Goal: Information Seeking & Learning: Learn about a topic

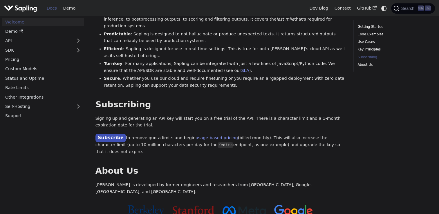
scroll to position [464, 0]
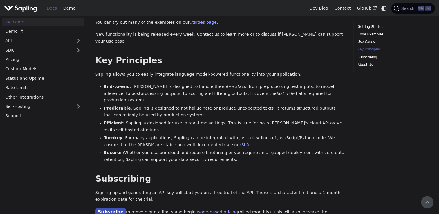
scroll to position [319, 0]
